Goal: Transaction & Acquisition: Obtain resource

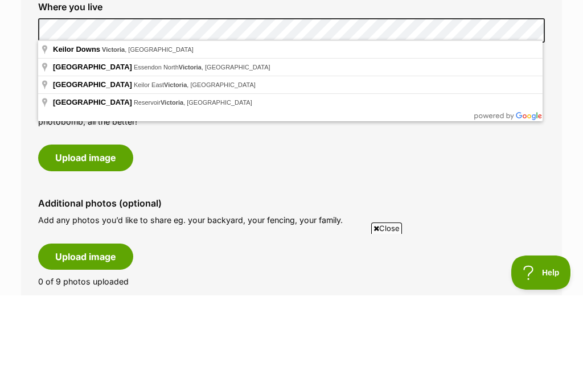
scroll to position [415, 0]
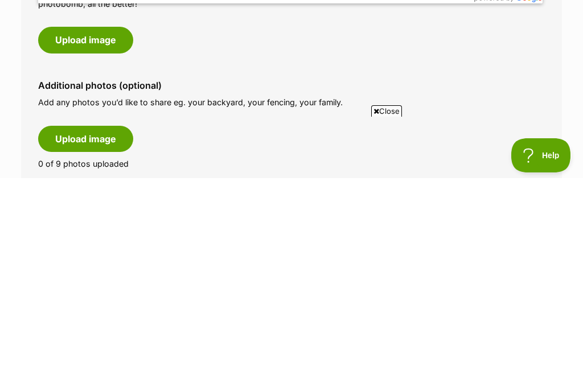
click at [103, 224] on button "Upload image" at bounding box center [85, 237] width 95 height 26
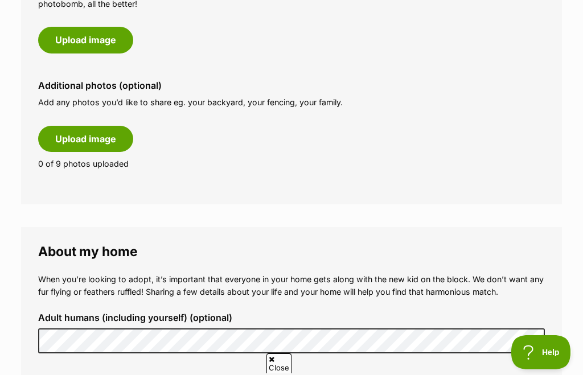
scroll to position [0, 0]
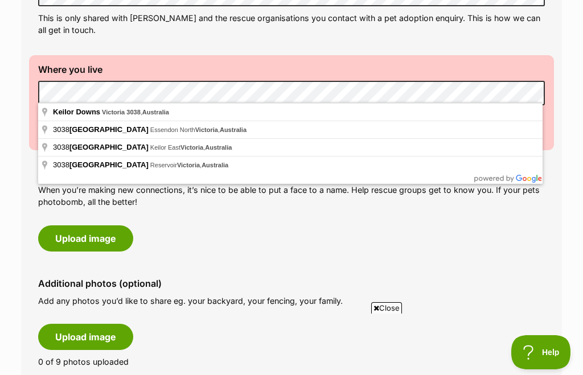
scroll to position [435, 0]
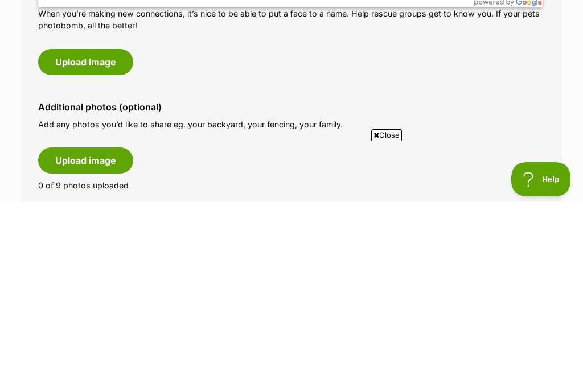
click at [106, 222] on button "Upload image" at bounding box center [85, 235] width 95 height 26
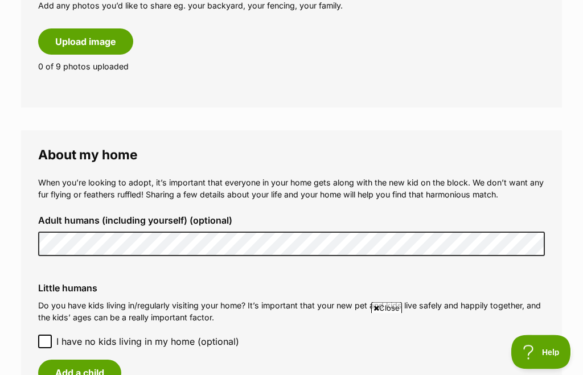
scroll to position [727, 0]
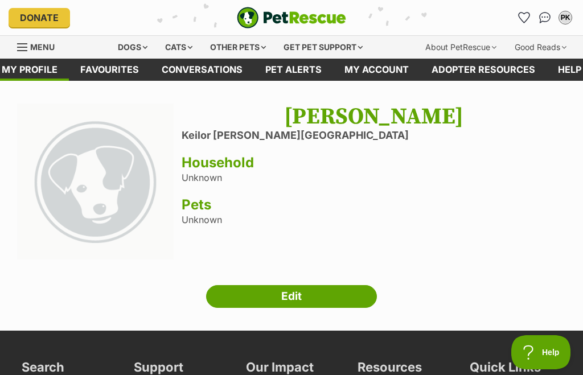
click at [239, 294] on link "Edit" at bounding box center [291, 296] width 171 height 23
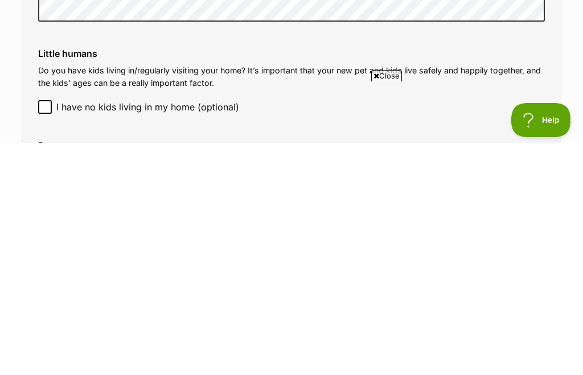
scroll to position [944, 0]
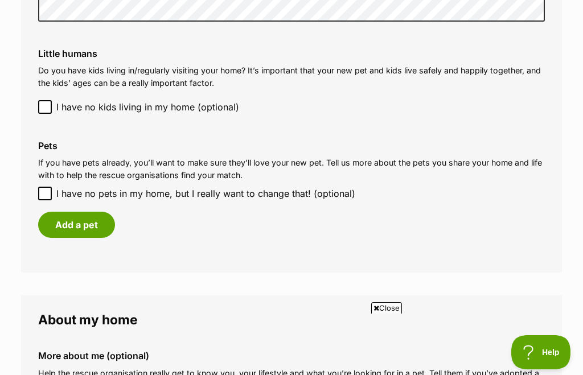
click at [49, 188] on input "I have no pets in my home, but I really want to change that! (optional)" at bounding box center [45, 194] width 14 height 14
checkbox input "true"
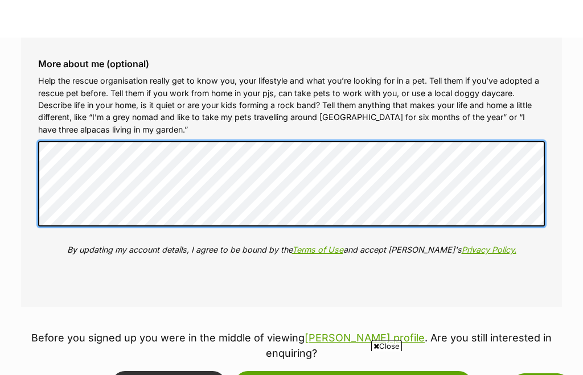
scroll to position [1237, 0]
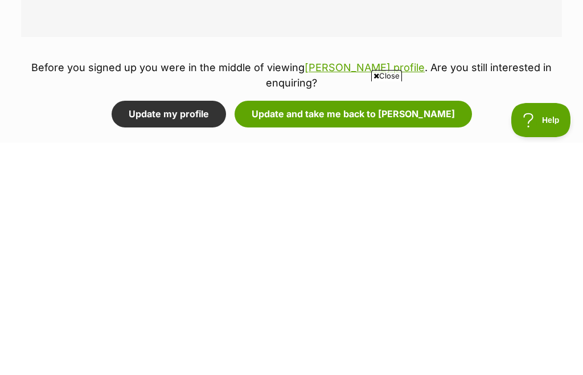
click at [342, 333] on button "Update and take me back to Louie" at bounding box center [353, 346] width 237 height 26
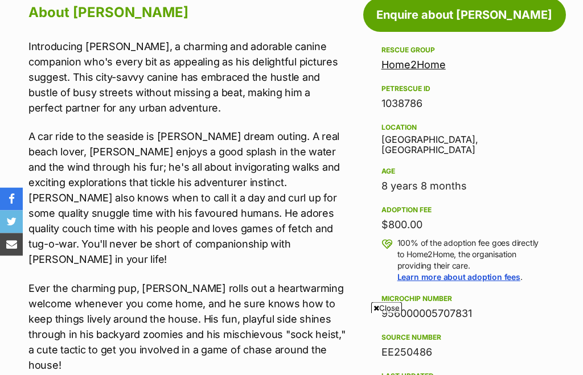
scroll to position [609, 0]
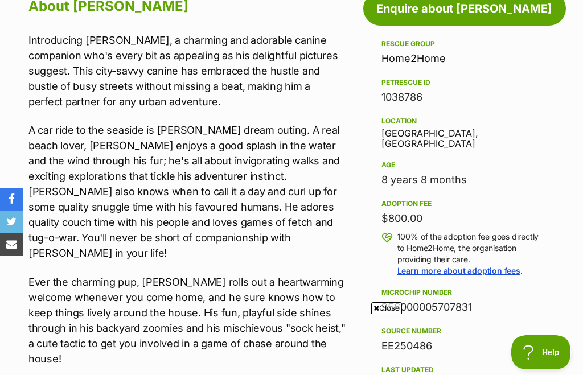
click at [441, 10] on link "Enquire about [PERSON_NAME]" at bounding box center [464, 8] width 203 height 34
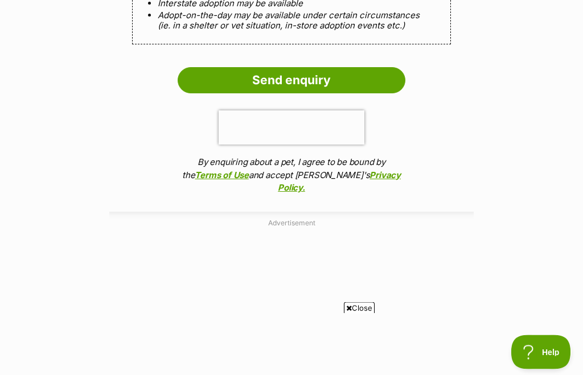
scroll to position [1198, 0]
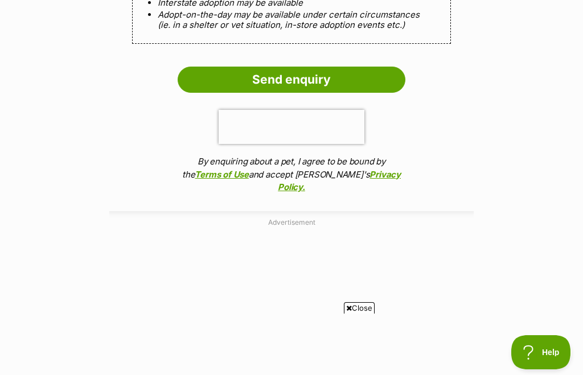
click at [298, 67] on input "Send enquiry" at bounding box center [292, 80] width 228 height 26
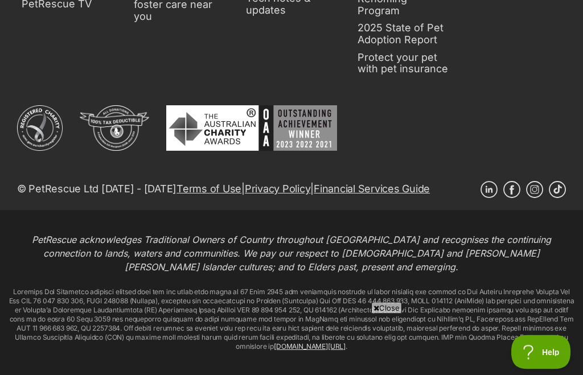
scroll to position [944, 0]
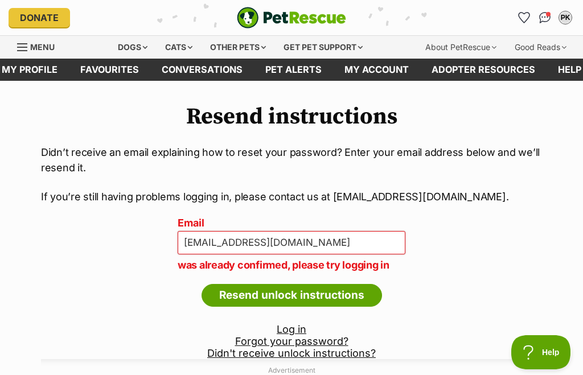
click at [288, 267] on p "was already confirmed, please try logging in" at bounding box center [292, 264] width 228 height 15
click at [278, 302] on input "Resend unlock instructions" at bounding box center [292, 295] width 181 height 23
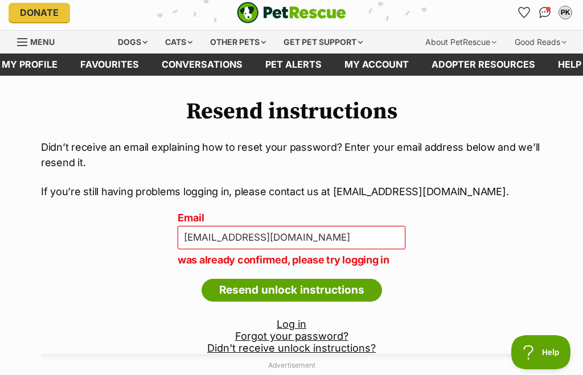
scroll to position [4, 0]
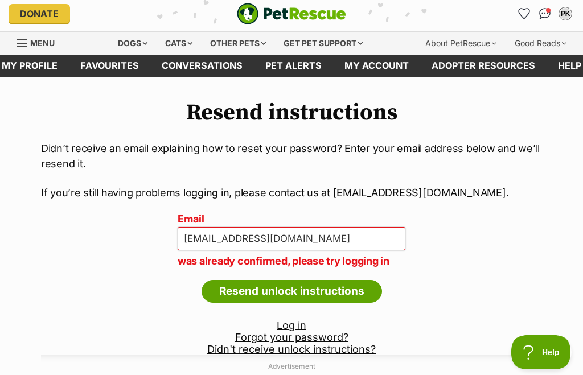
click at [276, 267] on p "was already confirmed, please try logging in" at bounding box center [292, 260] width 228 height 15
click at [279, 281] on input "Resend unlock instructions" at bounding box center [292, 291] width 181 height 23
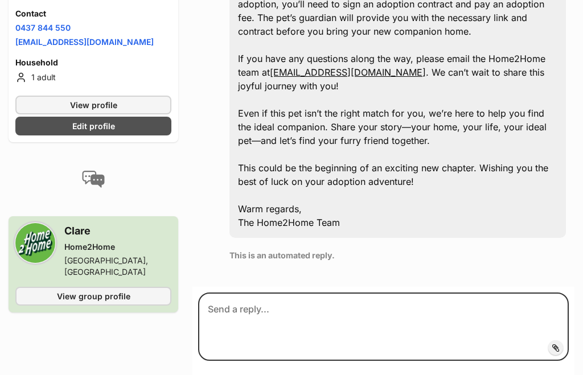
scroll to position [663, 0]
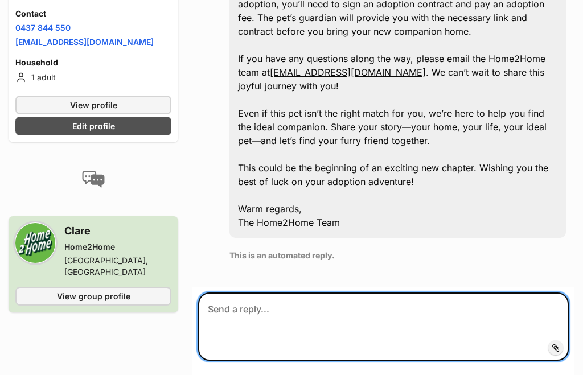
click at [222, 293] on textarea at bounding box center [383, 327] width 371 height 68
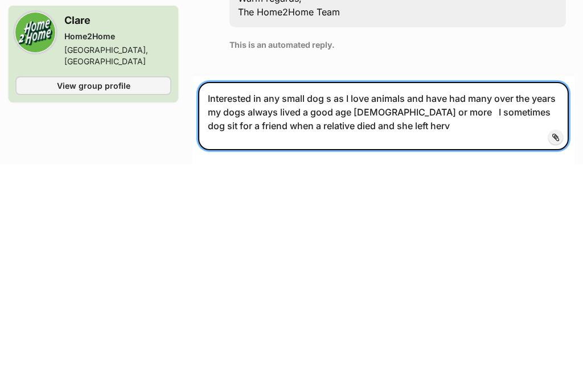
type textarea "Interested in any small dog s as I love animals and have had many over the year…"
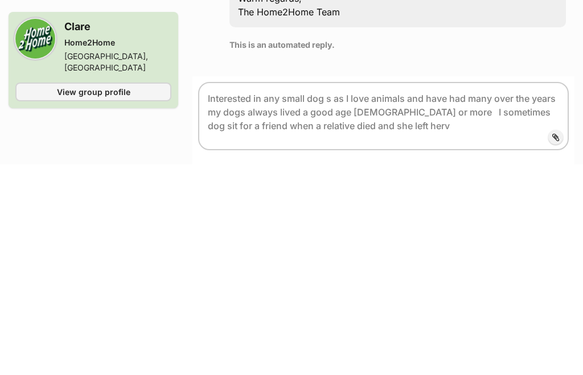
scroll to position [874, 0]
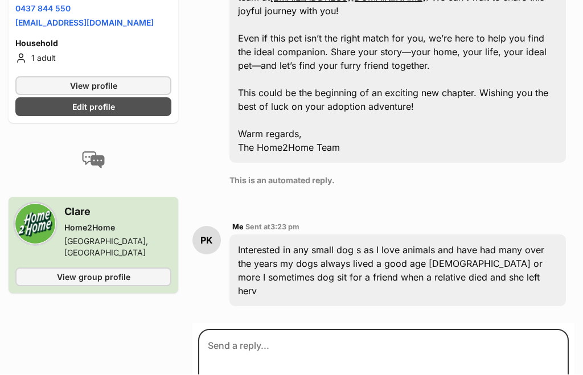
scroll to position [780, 0]
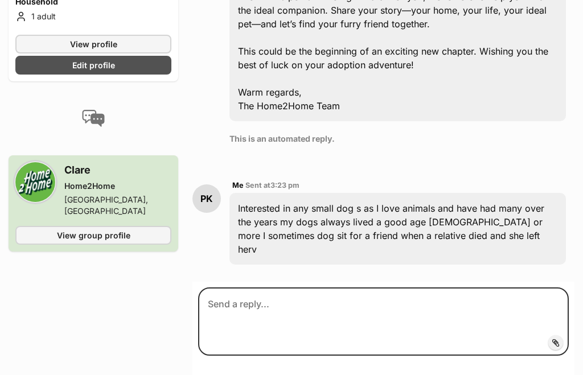
click at [471, 209] on div "Interested in any small dog s as I love animals and have had many over the year…" at bounding box center [397, 229] width 337 height 72
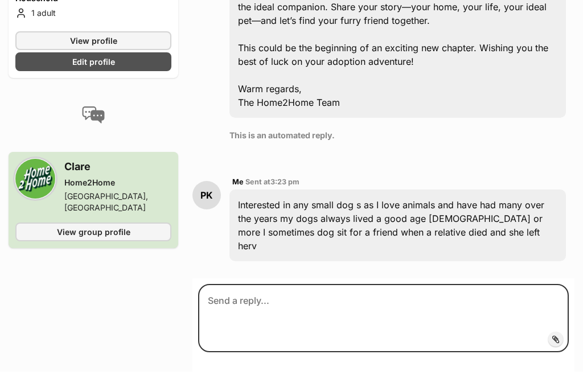
scroll to position [797, 0]
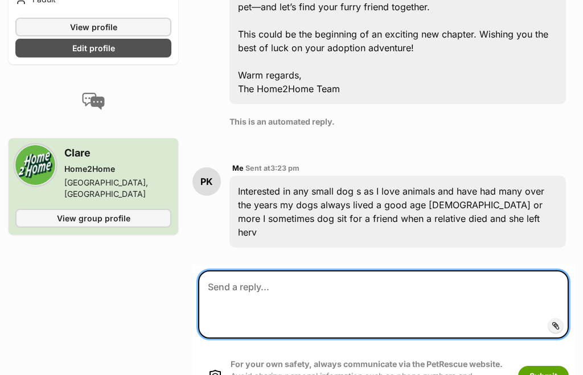
click at [228, 270] on textarea at bounding box center [383, 304] width 371 height 68
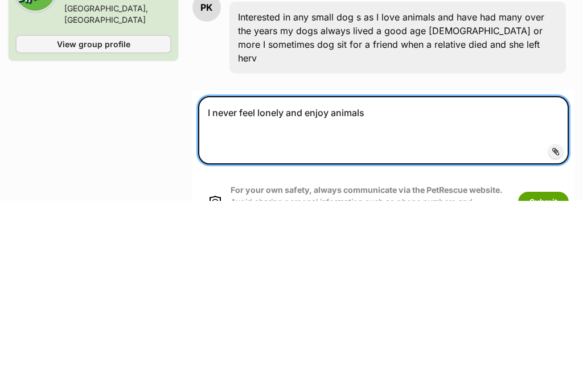
type textarea "I never feel lonely and enjoy animals"
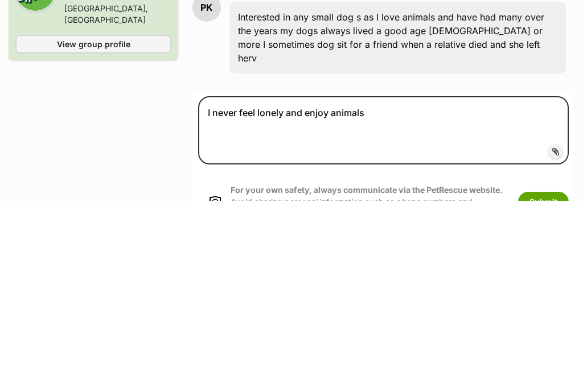
click at [549, 366] on button "Submit" at bounding box center [543, 376] width 51 height 21
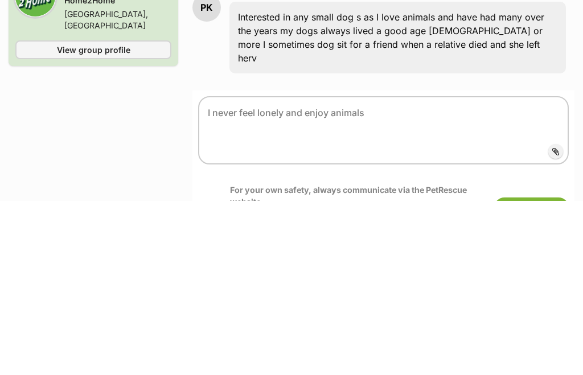
scroll to position [971, 0]
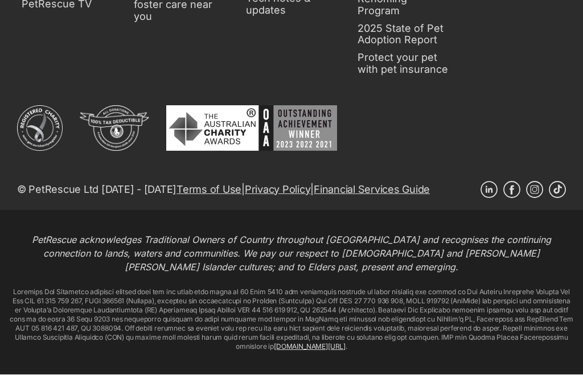
scroll to position [1535, 0]
